Goal: Task Accomplishment & Management: Complete application form

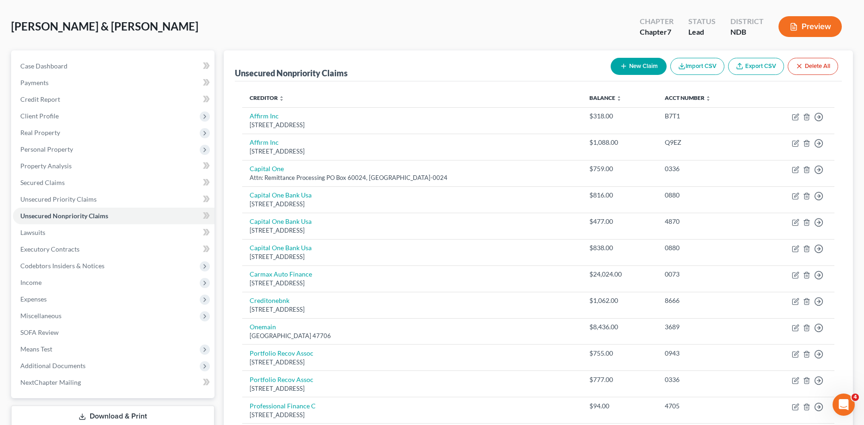
click at [581, 18] on div "[PERSON_NAME] & [PERSON_NAME] Upgraded Chapter Chapter 7 Status Lead District N…" at bounding box center [432, 30] width 842 height 40
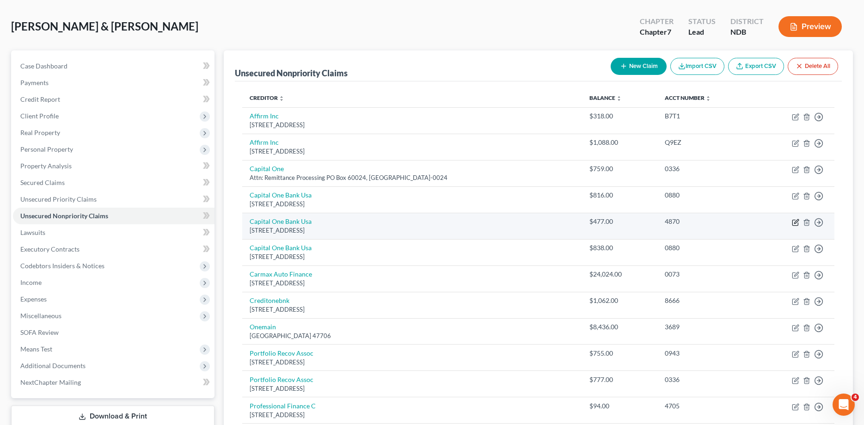
click at [793, 224] on icon "button" at bounding box center [795, 222] width 7 height 7
select select "46"
select select "1"
select select "0"
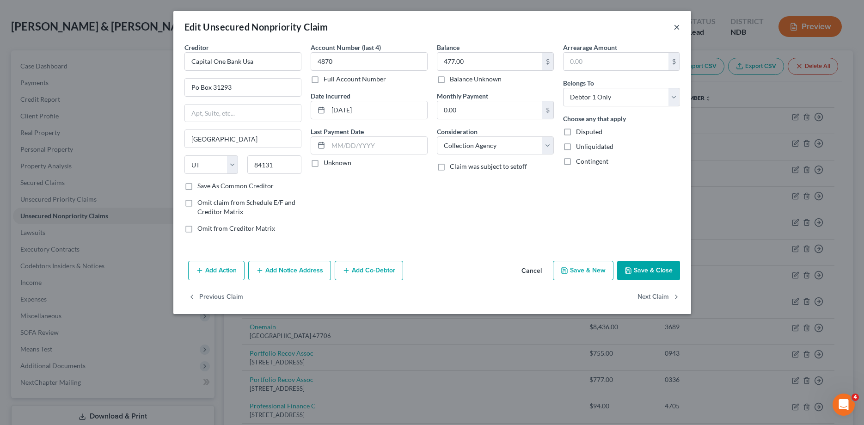
click at [679, 29] on button "×" at bounding box center [676, 26] width 6 height 11
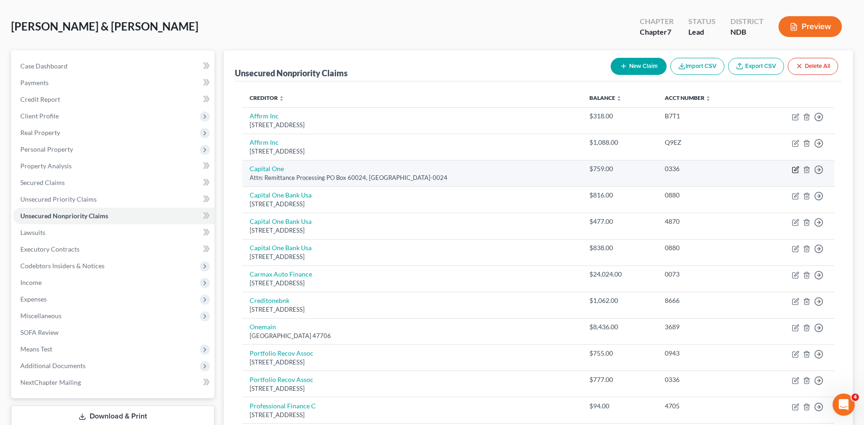
click at [795, 171] on icon "button" at bounding box center [796, 168] width 4 height 4
select select "4"
select select "2"
select select "1"
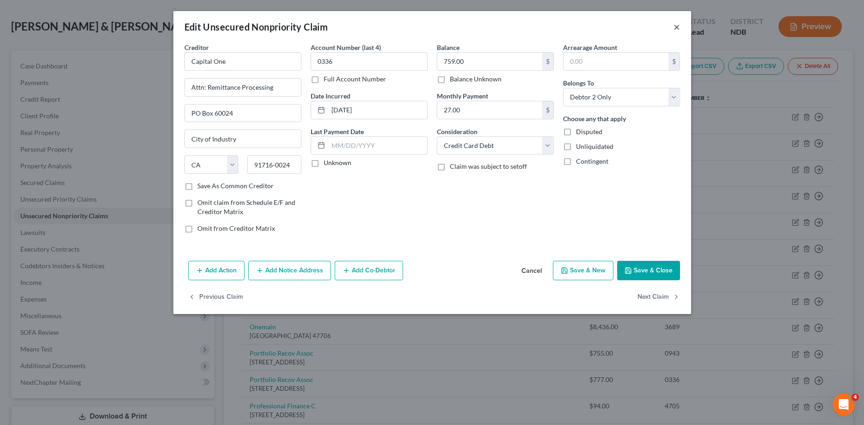
click at [675, 29] on button "×" at bounding box center [676, 26] width 6 height 11
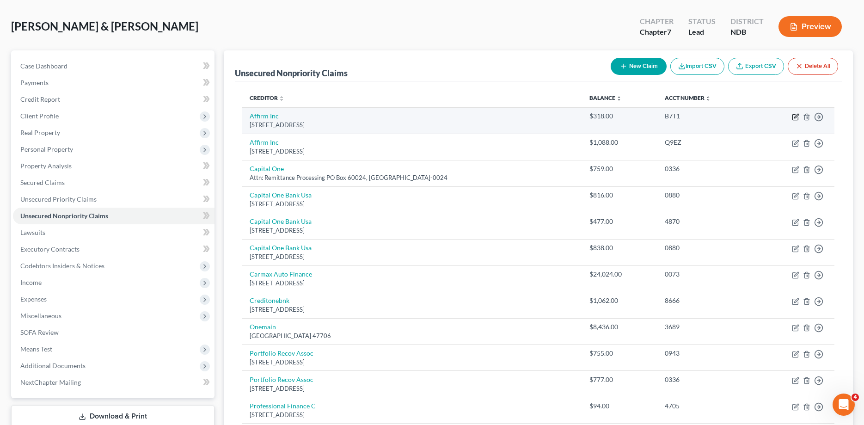
click at [793, 117] on icon "button" at bounding box center [795, 116] width 7 height 7
select select "4"
select select "0"
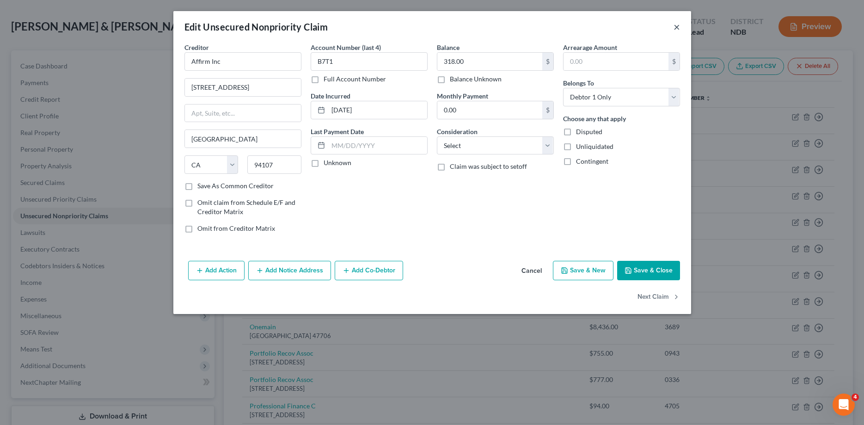
click at [674, 31] on button "×" at bounding box center [676, 26] width 6 height 11
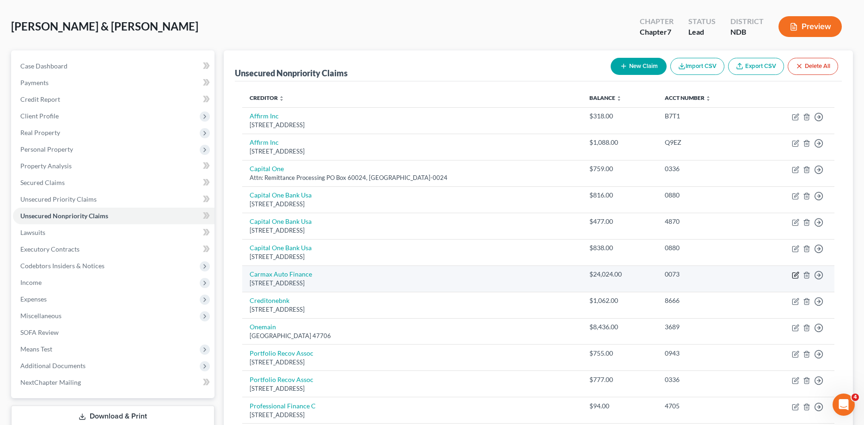
click at [794, 273] on icon "button" at bounding box center [795, 274] width 7 height 7
select select "48"
select select "2"
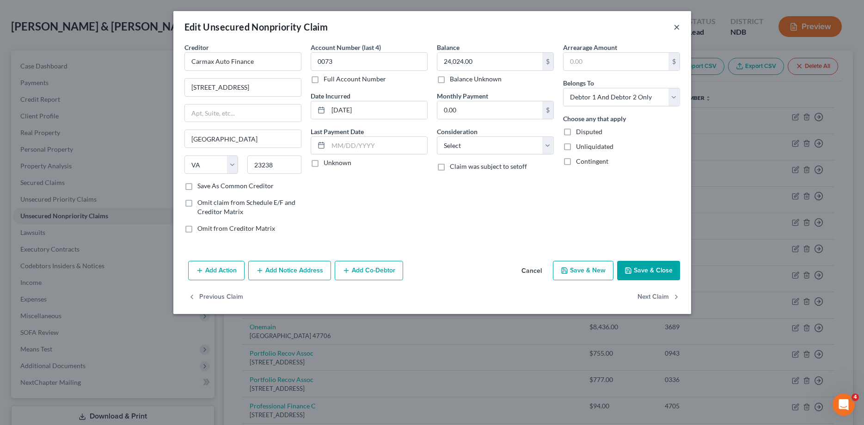
click at [677, 28] on button "×" at bounding box center [676, 26] width 6 height 11
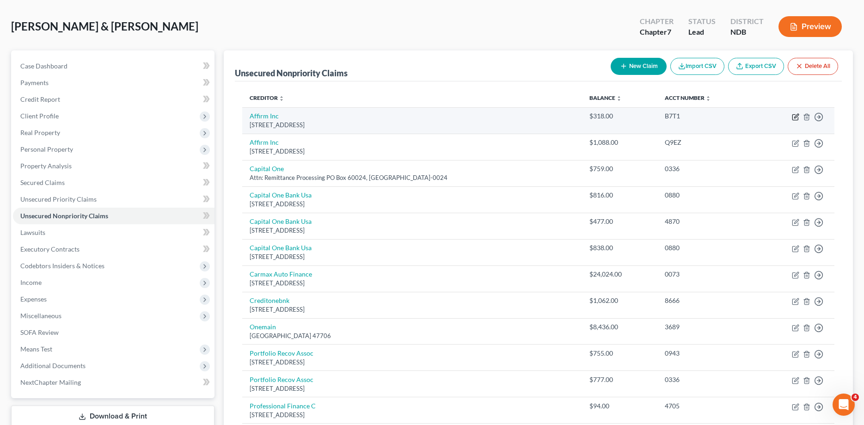
click at [798, 116] on icon "button" at bounding box center [795, 116] width 7 height 7
select select "4"
select select "0"
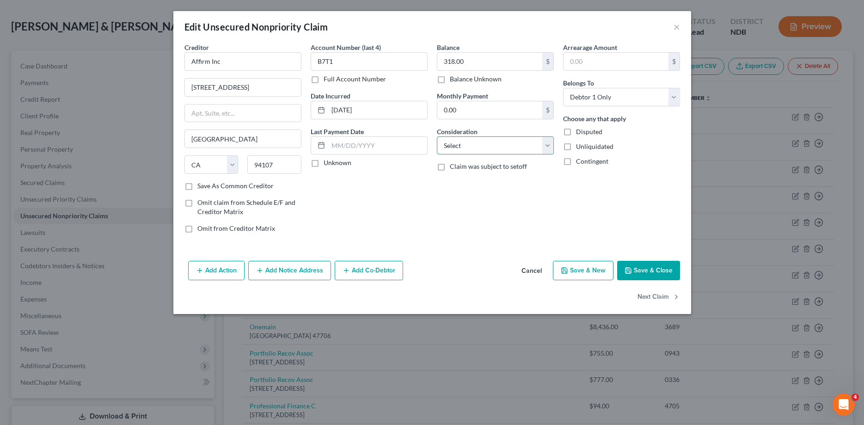
select select "10"
click option "Monies Loaned / Advanced" at bounding box center [0, 0] width 0 height 0
click at [642, 270] on button "Save & Close" at bounding box center [648, 270] width 63 height 19
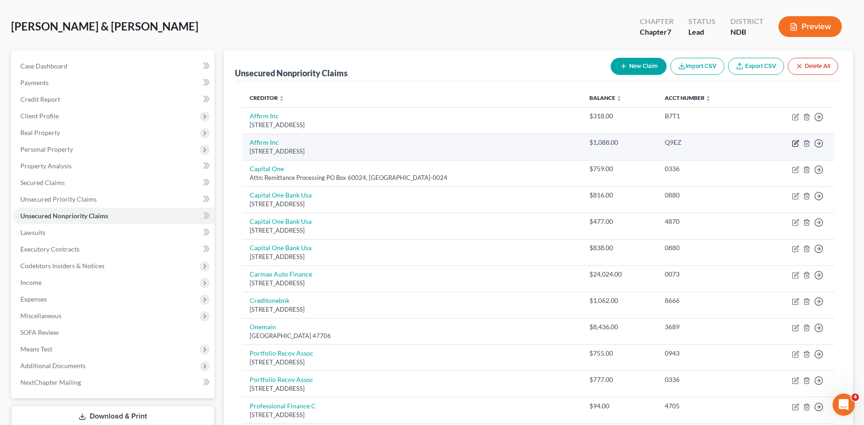
click at [794, 141] on icon "button" at bounding box center [795, 143] width 7 height 7
select select "4"
select select "0"
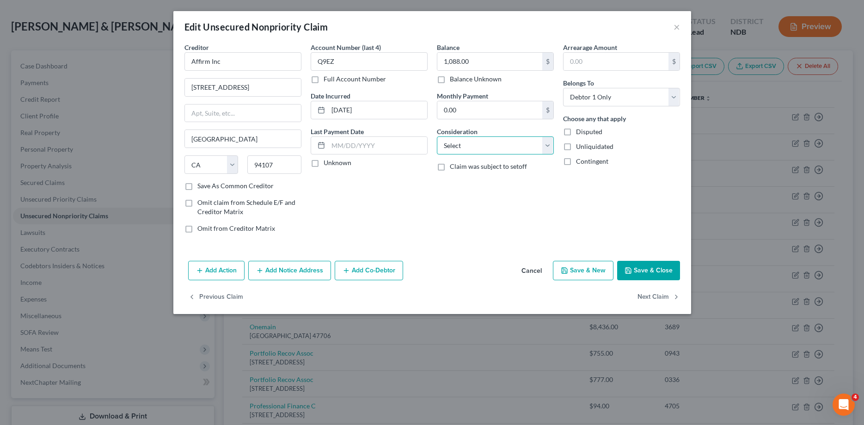
click at [437, 136] on select "Select Cable / Satellite Services Collection Agency Credit Card Debt Debt Couns…" at bounding box center [495, 145] width 117 height 18
select select "10"
click option "Monies Loaned / Advanced" at bounding box center [0, 0] width 0 height 0
click at [659, 272] on button "Save & Close" at bounding box center [648, 270] width 63 height 19
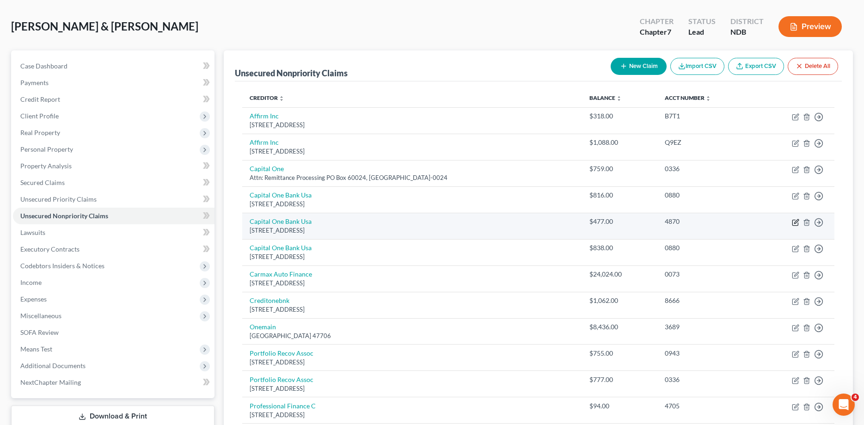
click at [793, 221] on icon "button" at bounding box center [795, 222] width 7 height 7
select select "46"
select select "1"
select select "0"
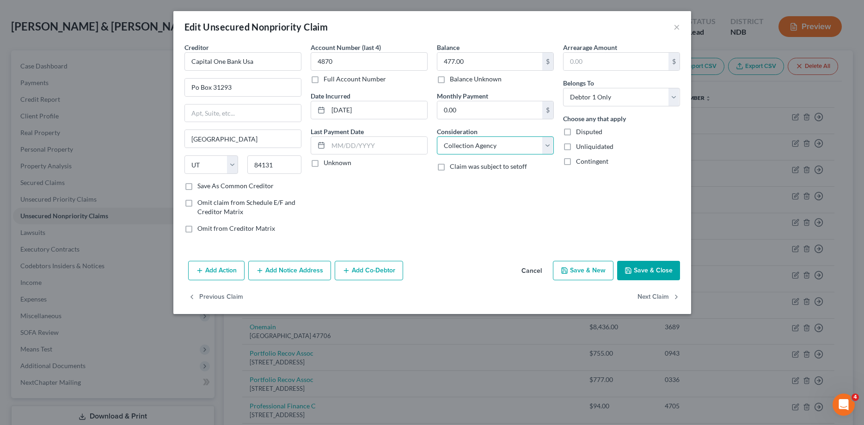
click at [437, 136] on select "Select Cable / Satellite Services Collection Agency Credit Card Debt Debt Couns…" at bounding box center [495, 145] width 117 height 18
select select "2"
click option "Credit Card Debt" at bounding box center [0, 0] width 0 height 0
click at [631, 270] on icon "button" at bounding box center [628, 271] width 6 height 6
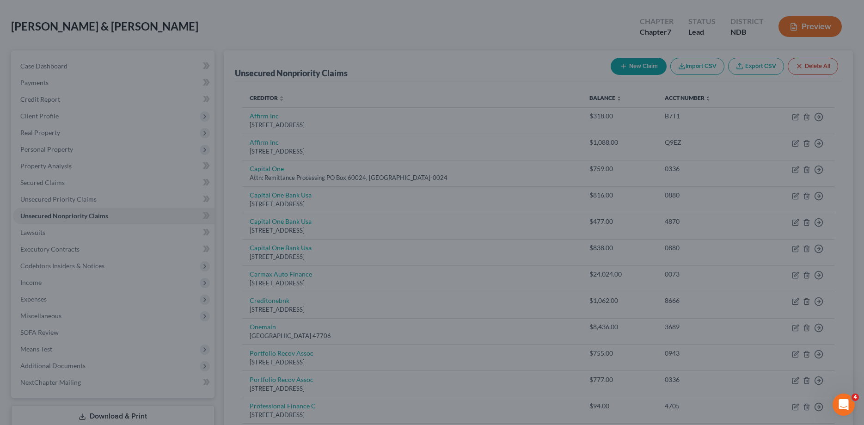
type input "0"
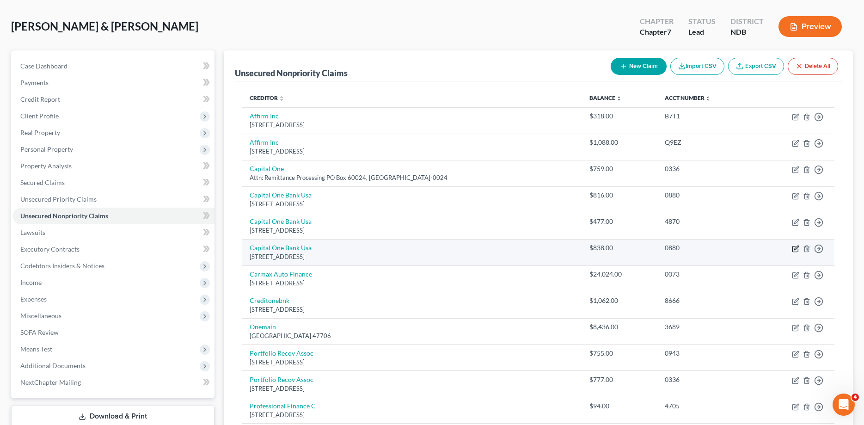
click at [794, 249] on icon "button" at bounding box center [796, 247] width 4 height 4
select select "46"
select select "1"
select select "0"
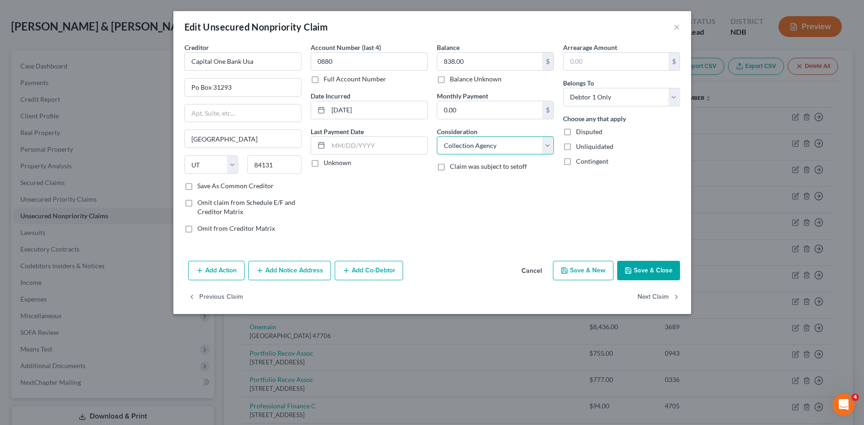
click at [437, 136] on select "Select Cable / Satellite Services Collection Agency Credit Card Debt Debt Couns…" at bounding box center [495, 145] width 117 height 18
select select "2"
click option "Credit Card Debt" at bounding box center [0, 0] width 0 height 0
click at [662, 268] on button "Save & Close" at bounding box center [648, 270] width 63 height 19
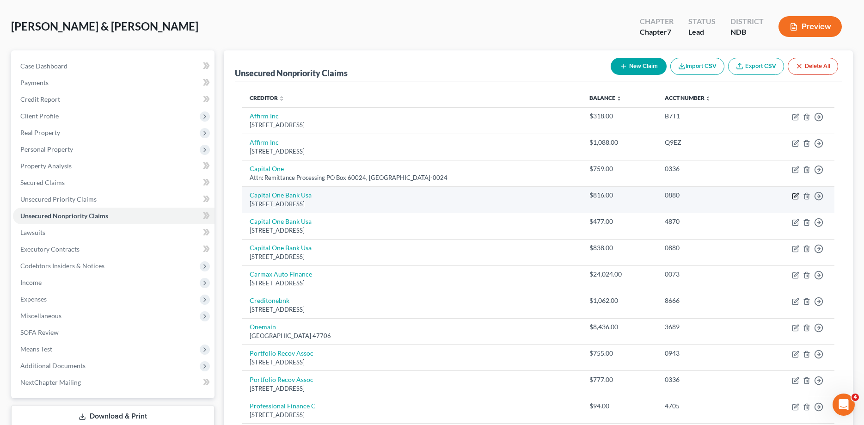
click at [797, 197] on icon "button" at bounding box center [795, 195] width 7 height 7
select select "46"
select select "2"
select select "1"
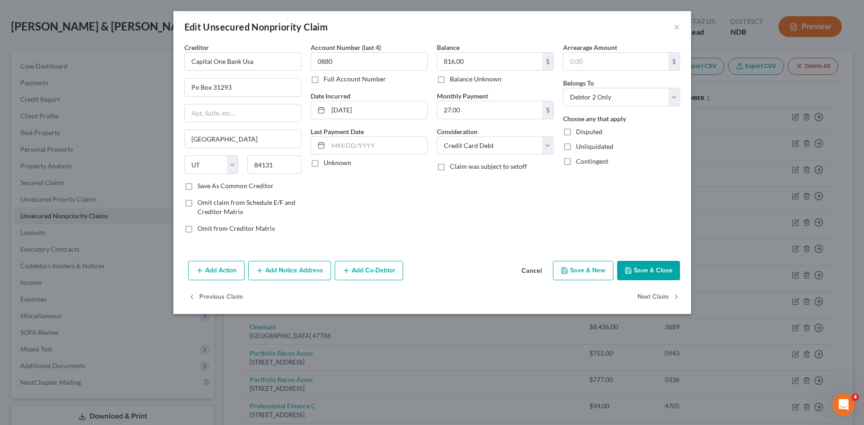
click at [665, 270] on button "Save & Close" at bounding box center [648, 270] width 63 height 19
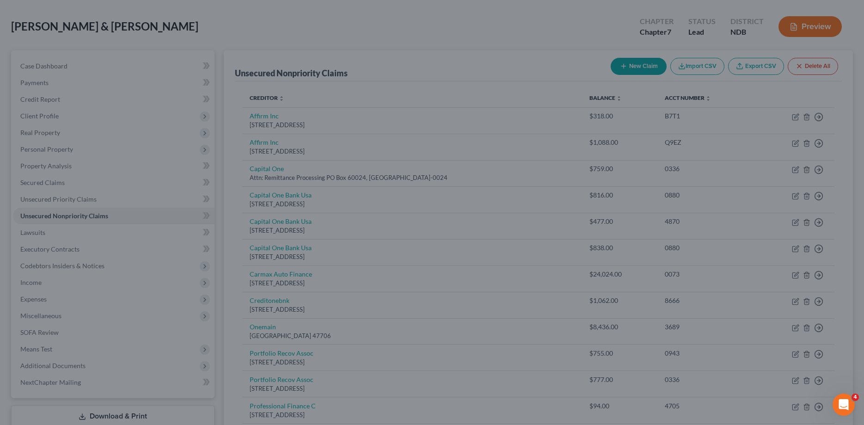
type input "0"
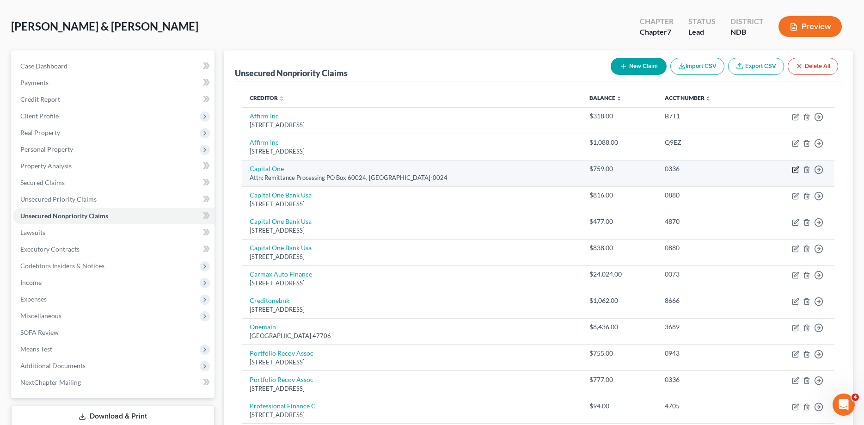
click at [796, 172] on icon "button" at bounding box center [795, 170] width 6 height 6
select select "4"
select select "2"
select select "1"
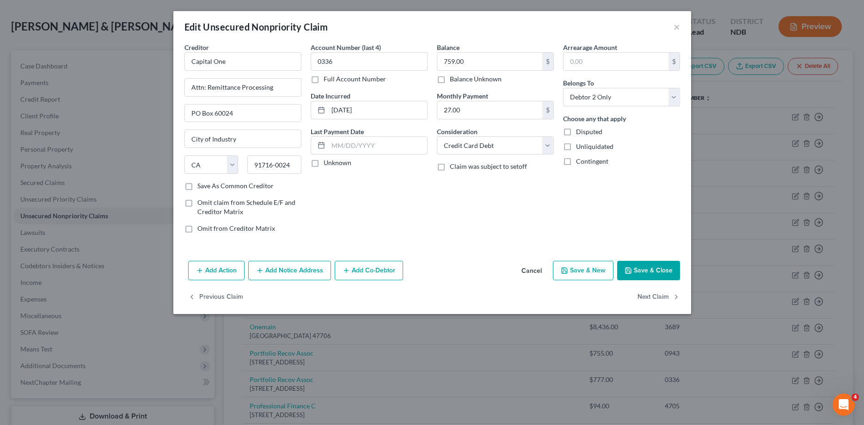
click at [635, 272] on button "Save & Close" at bounding box center [648, 270] width 63 height 19
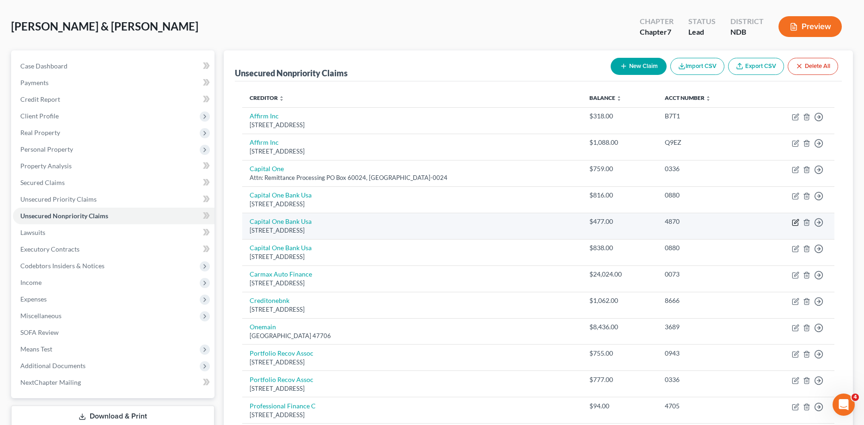
click at [796, 222] on icon "button" at bounding box center [795, 222] width 7 height 7
select select "46"
select select "2"
select select "0"
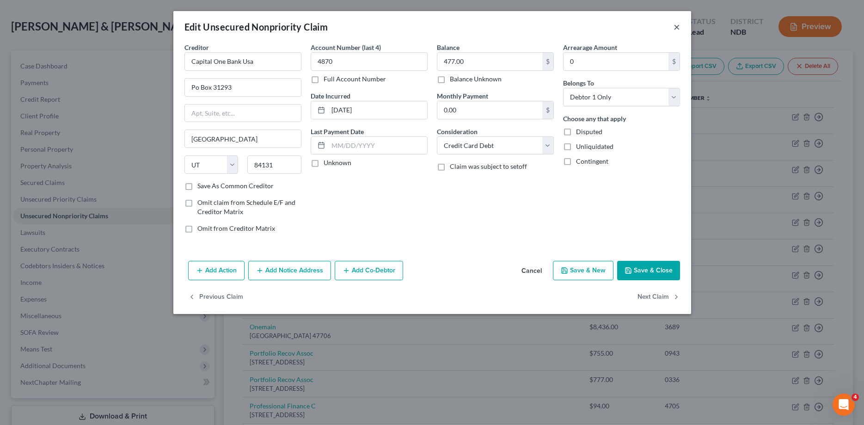
click at [676, 25] on button "×" at bounding box center [676, 26] width 6 height 11
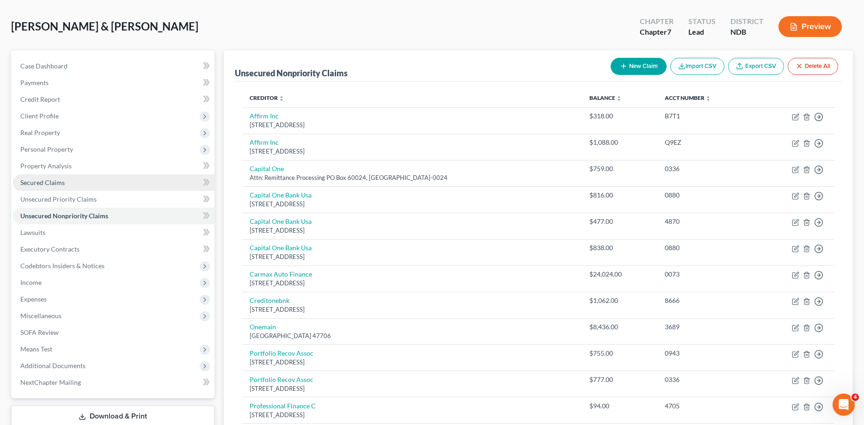
click at [54, 179] on span "Secured Claims" at bounding box center [42, 182] width 44 height 8
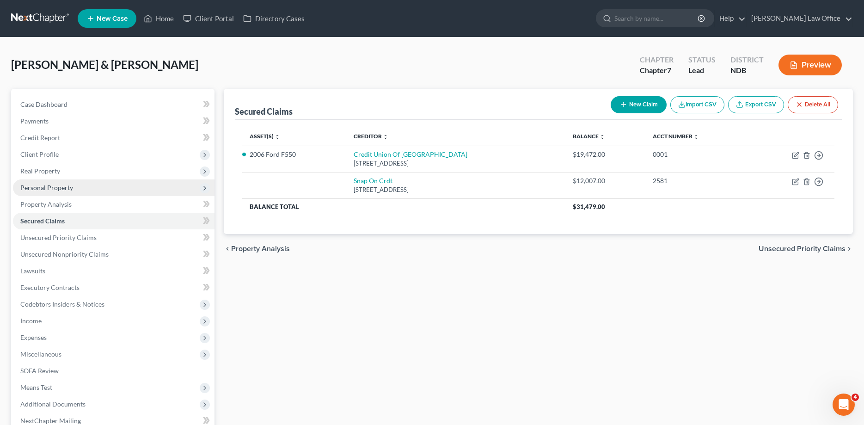
click at [64, 191] on span "Personal Property" at bounding box center [113, 187] width 201 height 17
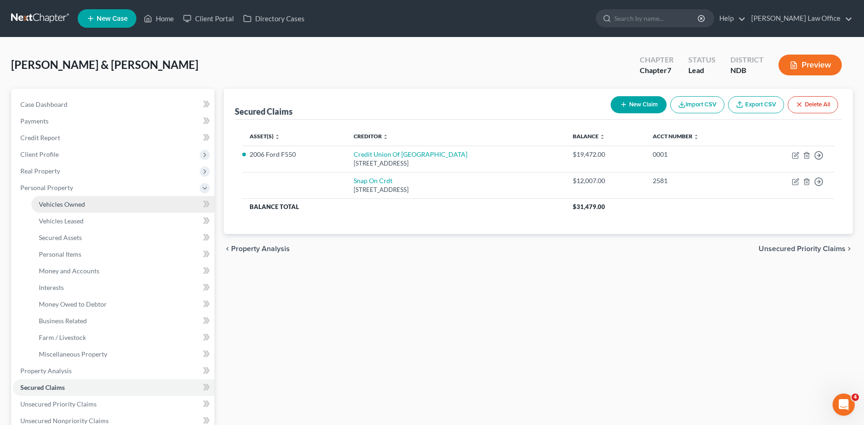
click at [67, 203] on span "Vehicles Owned" at bounding box center [62, 204] width 46 height 8
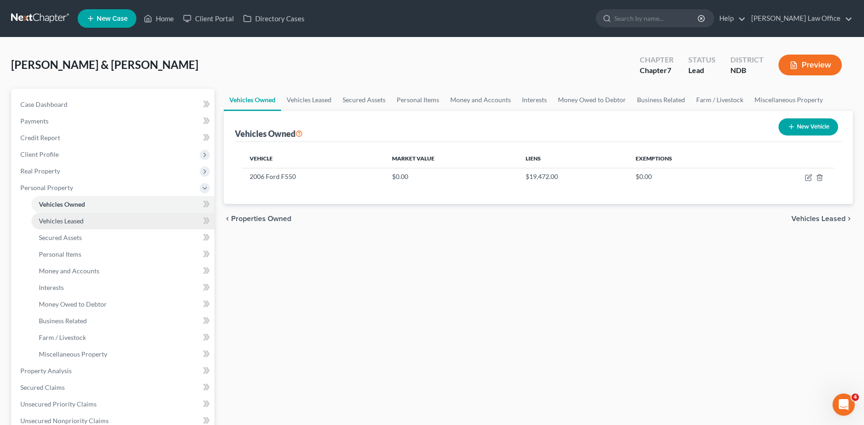
click at [71, 219] on span "Vehicles Leased" at bounding box center [61, 221] width 45 height 8
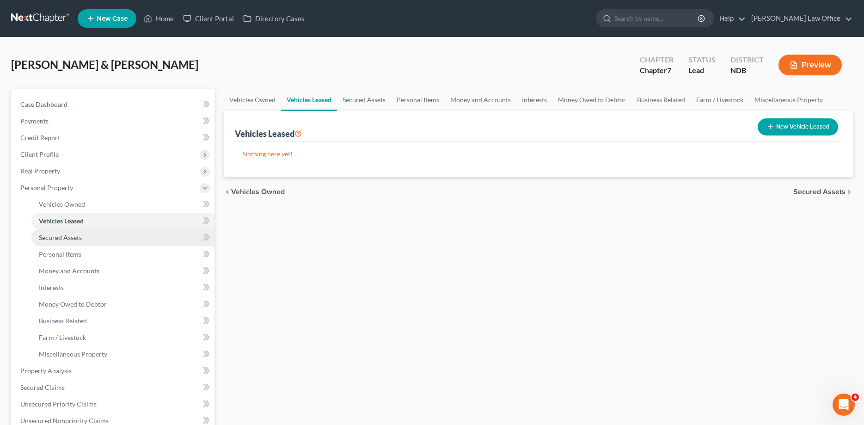
click at [76, 235] on span "Secured Assets" at bounding box center [60, 237] width 43 height 8
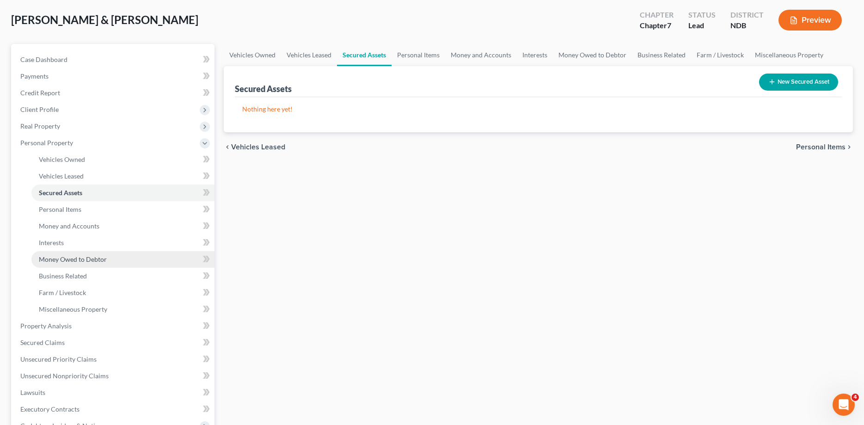
scroll to position [94, 0]
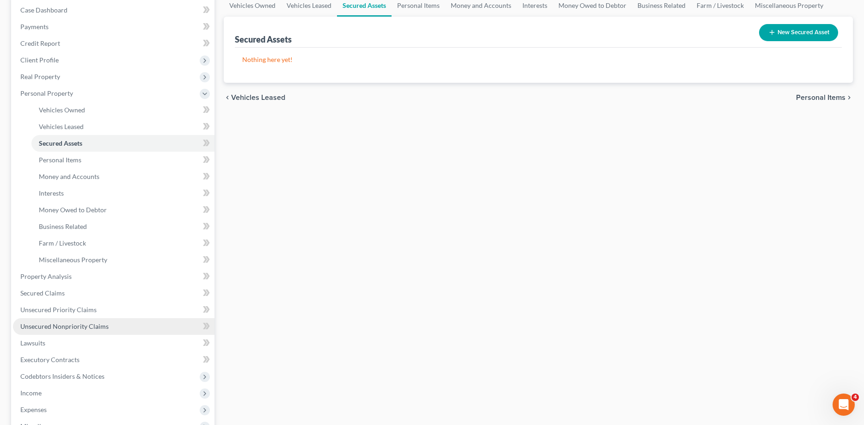
click at [79, 329] on span "Unsecured Nonpriority Claims" at bounding box center [64, 326] width 88 height 8
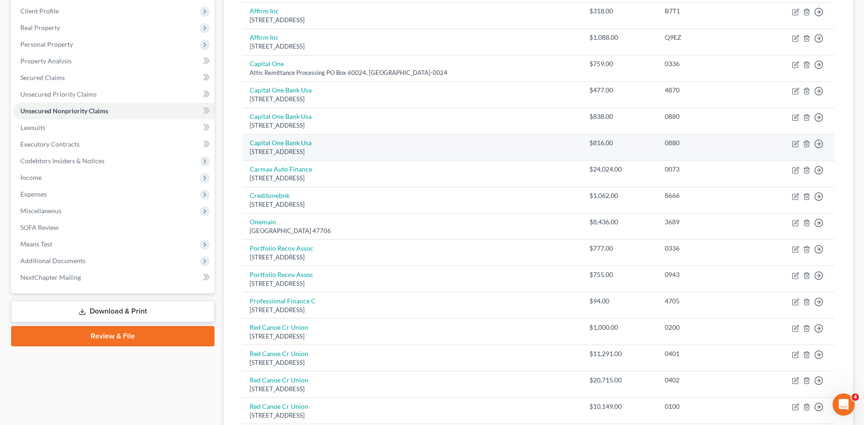
scroll to position [94, 0]
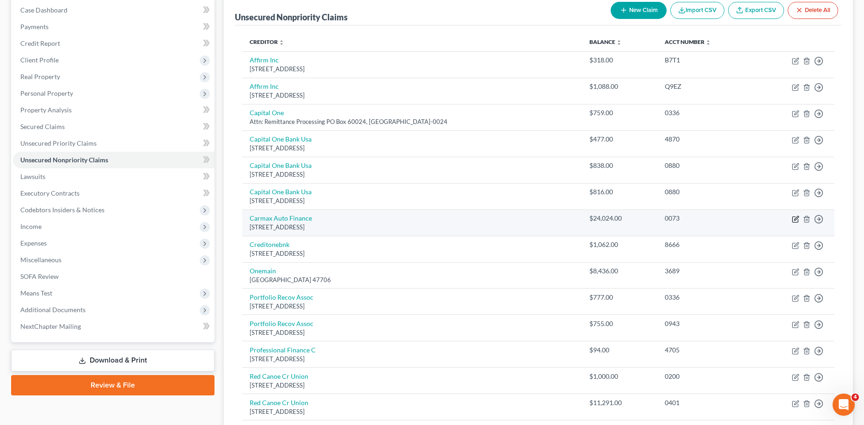
click at [794, 221] on icon "button" at bounding box center [795, 218] width 7 height 7
select select "48"
select select "2"
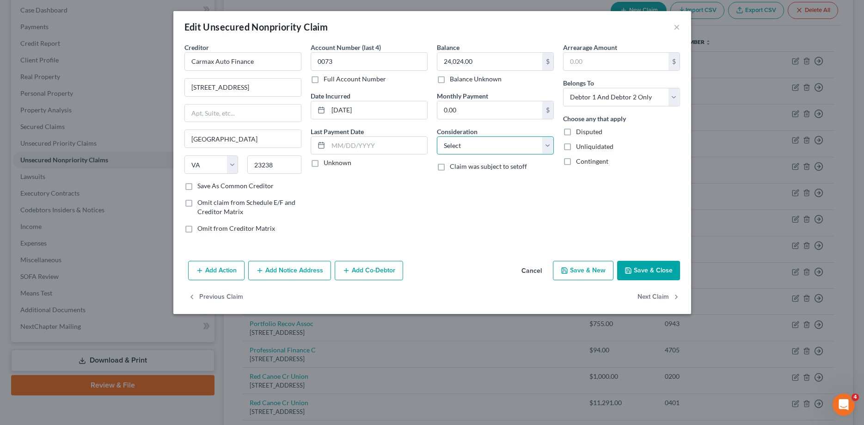
click at [437, 136] on select "Select Cable / Satellite Services Collection Agency Credit Card Debt Debt Couns…" at bounding box center [495, 145] width 117 height 18
select select "4"
click option "Deficiency Balance" at bounding box center [0, 0] width 0 height 0
click at [653, 267] on button "Save & Close" at bounding box center [648, 270] width 63 height 19
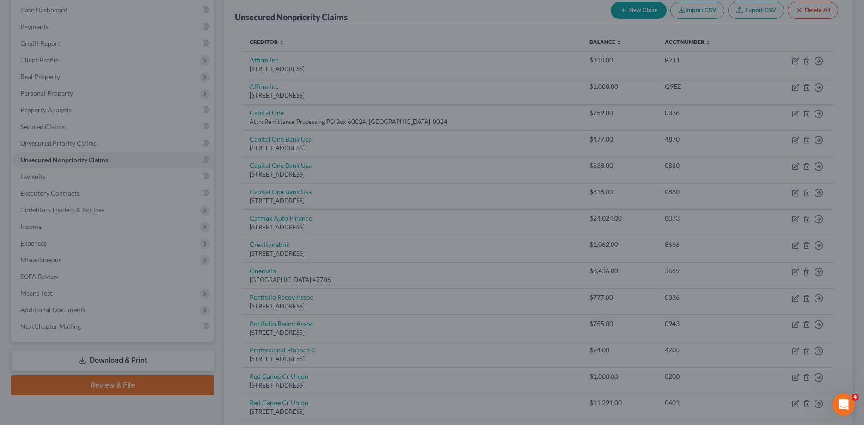
type input "0"
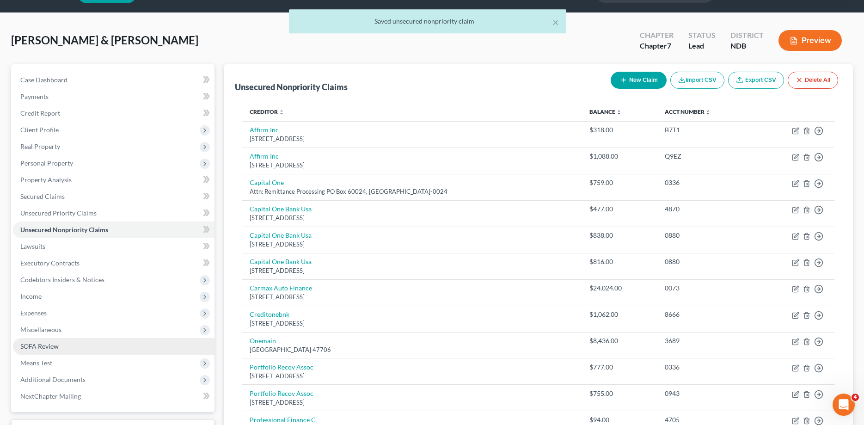
scroll to position [0, 0]
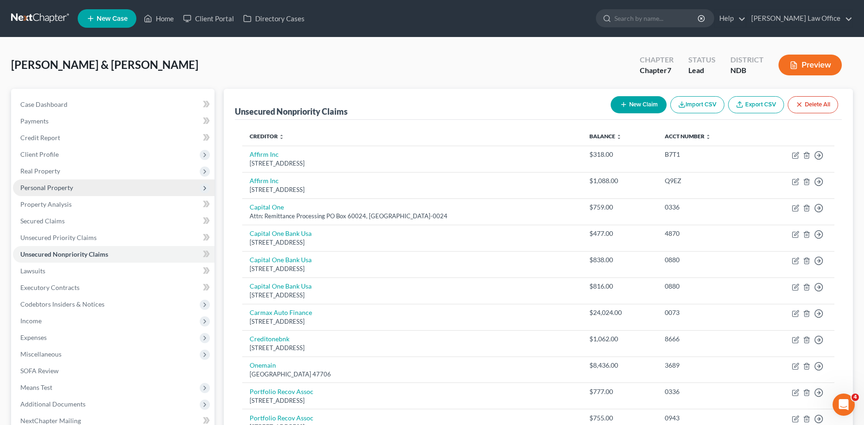
click at [54, 189] on span "Personal Property" at bounding box center [46, 187] width 53 height 8
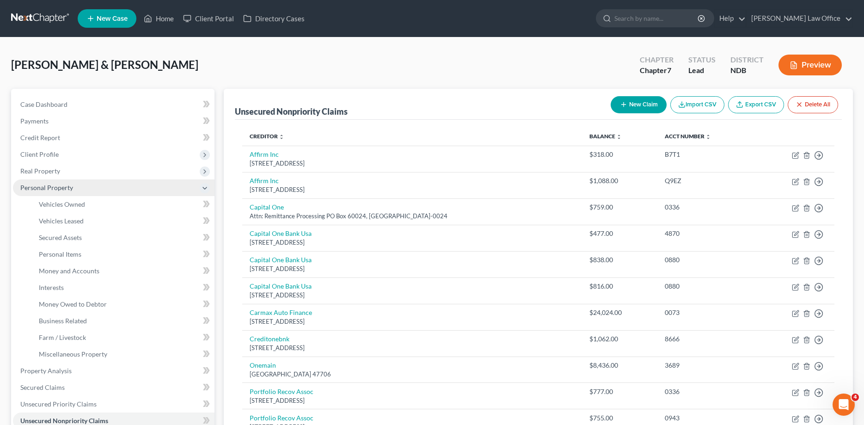
click at [76, 189] on span "Personal Property" at bounding box center [113, 187] width 201 height 17
